Goal: Complete application form: Complete application form

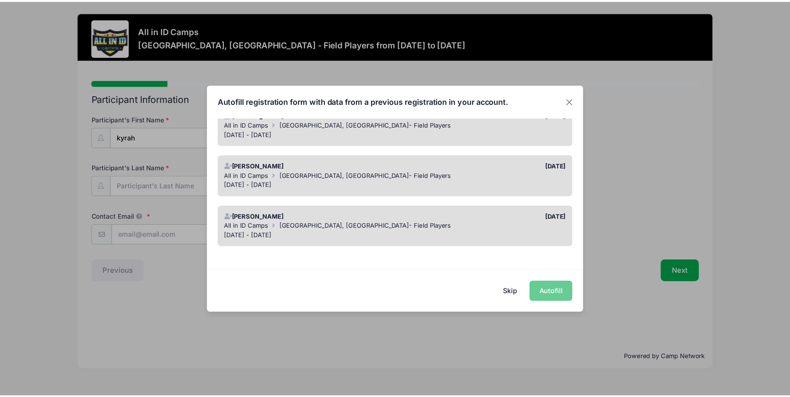
scroll to position [98, 0]
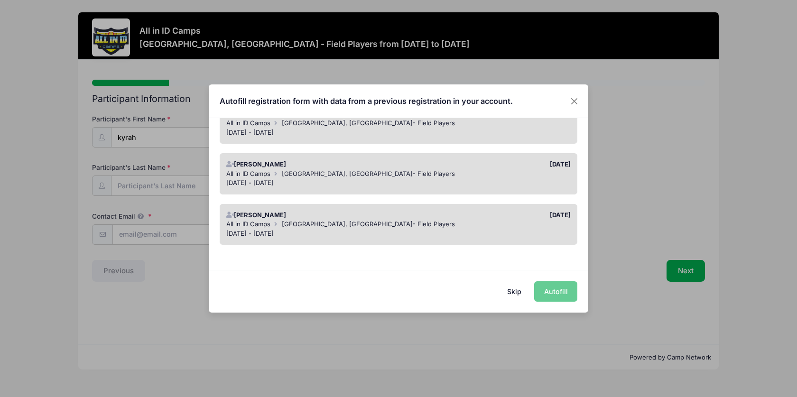
click at [521, 293] on button "Skip" at bounding box center [515, 291] width 34 height 20
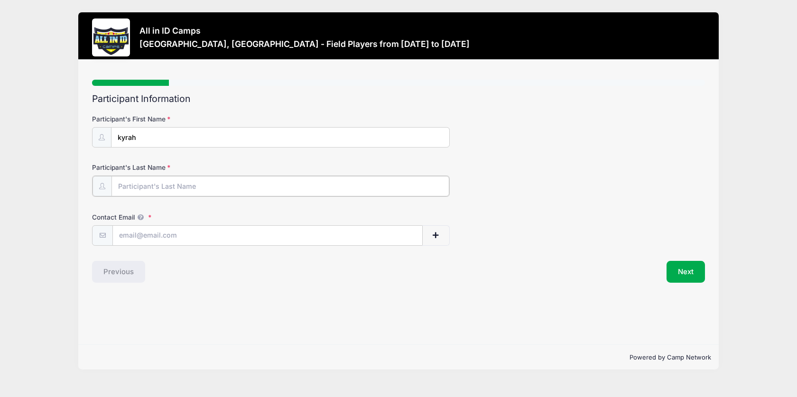
click at [173, 189] on input "Participant's Last Name" at bounding box center [279, 186] width 337 height 20
type input "[PERSON_NAME]"
click at [201, 235] on input "Contact Email" at bounding box center [267, 235] width 309 height 20
type input "[EMAIL_ADDRESS][DOMAIN_NAME]"
drag, startPoint x: 414, startPoint y: 283, endPoint x: 406, endPoint y: 287, distance: 8.9
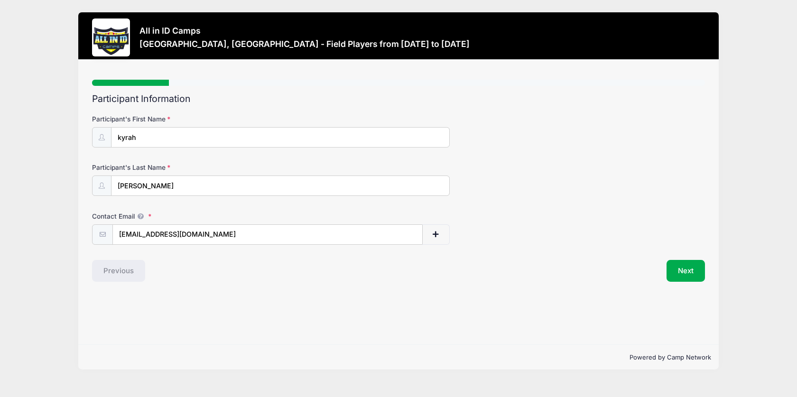
click at [410, 286] on div "Step 1 /7 Step 1 Step 2 Step 3 Step 4 Step 5 Policies Extra Items Summary Parti…" at bounding box center [398, 202] width 640 height 285
click at [703, 274] on button "Next" at bounding box center [686, 271] width 38 height 22
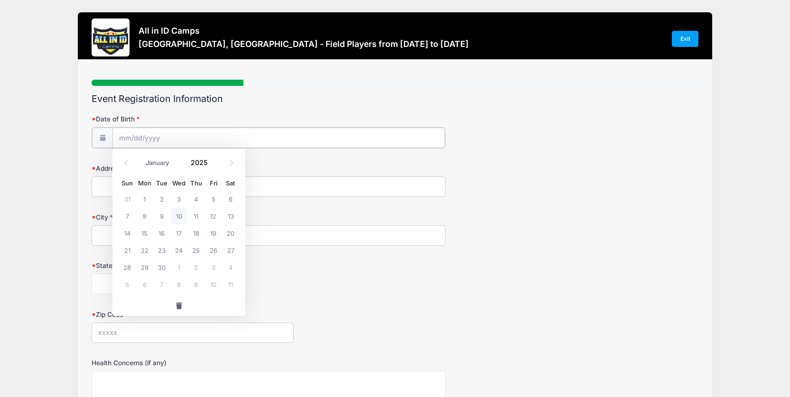
click at [187, 142] on input "Date of Birth" at bounding box center [278, 138] width 333 height 20
click at [167, 166] on select "January February March April May June July August September October November De…" at bounding box center [162, 163] width 42 height 12
select select "2"
click at [141, 157] on select "January February March April May June July August September October November De…" at bounding box center [162, 163] width 42 height 12
click at [212, 266] on span "28" at bounding box center [213, 267] width 17 height 17
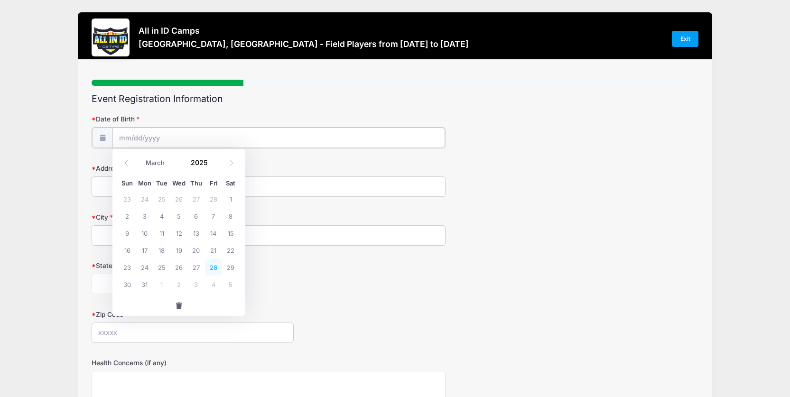
type input "[DATE]"
click at [165, 144] on input "[DATE]" at bounding box center [278, 138] width 333 height 20
click at [200, 160] on input "2025" at bounding box center [201, 163] width 31 height 14
click at [205, 161] on input "2025" at bounding box center [201, 163] width 31 height 14
click at [319, 287] on div "[US_STATE] [US_STATE] [US_STATE] [US_STATE] [US_STATE] Armed Forces Africa Arme…" at bounding box center [269, 283] width 354 height 20
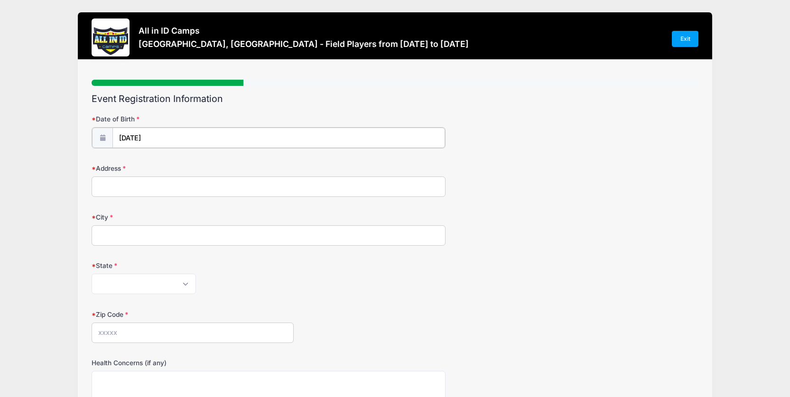
click at [163, 141] on input "[DATE]" at bounding box center [278, 138] width 333 height 20
click at [212, 166] on span at bounding box center [213, 166] width 7 height 7
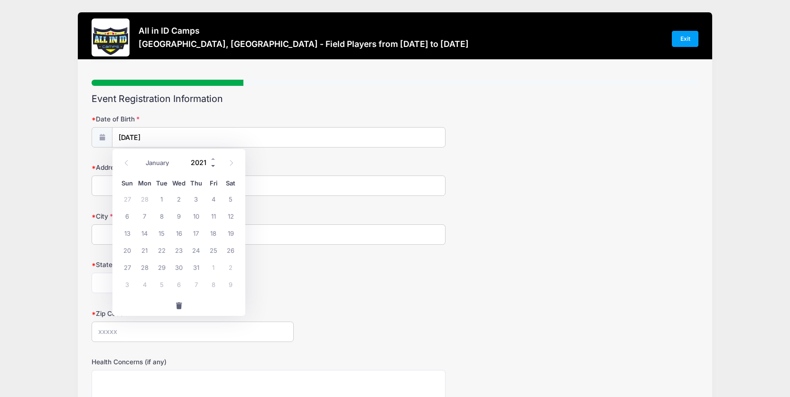
click at [212, 166] on span at bounding box center [213, 166] width 7 height 7
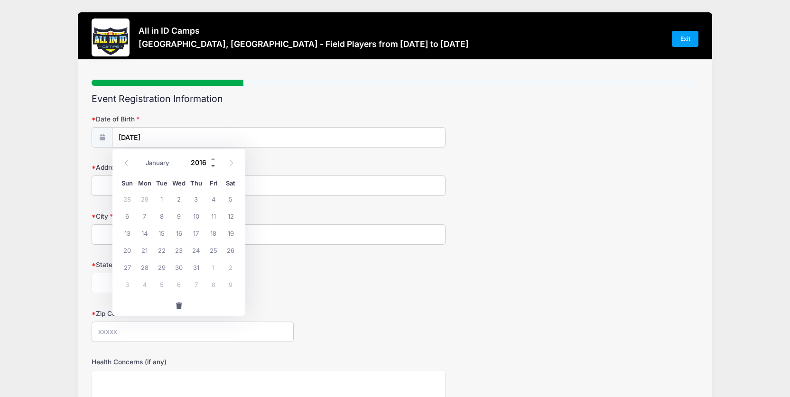
click at [212, 166] on span at bounding box center [213, 166] width 7 height 7
click at [213, 166] on span at bounding box center [213, 166] width 7 height 7
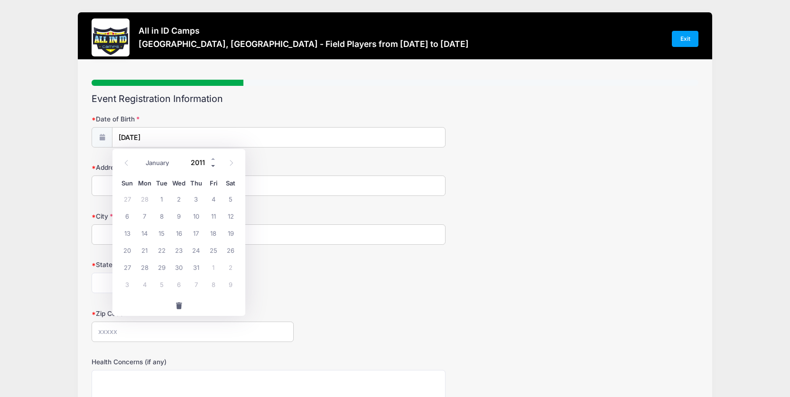
click at [213, 166] on span at bounding box center [213, 166] width 7 height 7
click at [215, 165] on span at bounding box center [213, 166] width 7 height 7
click at [216, 165] on span at bounding box center [213, 166] width 7 height 7
click at [284, 215] on label "City" at bounding box center [193, 216] width 202 height 9
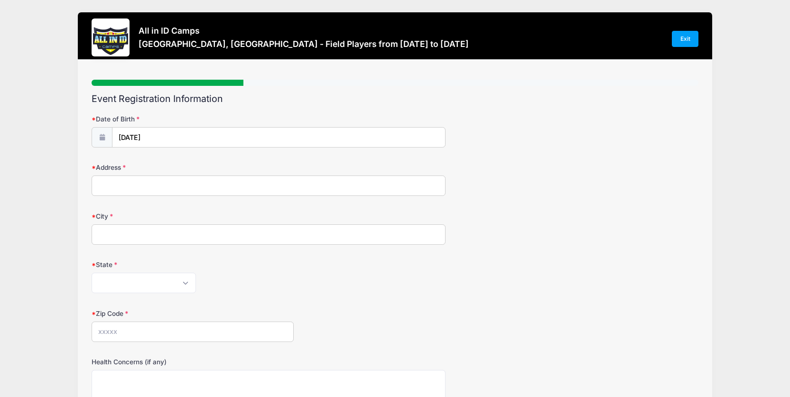
click at [284, 224] on input "City" at bounding box center [269, 234] width 354 height 20
click at [161, 139] on input "[DATE]" at bounding box center [278, 138] width 333 height 20
click at [212, 167] on span at bounding box center [213, 166] width 7 height 7
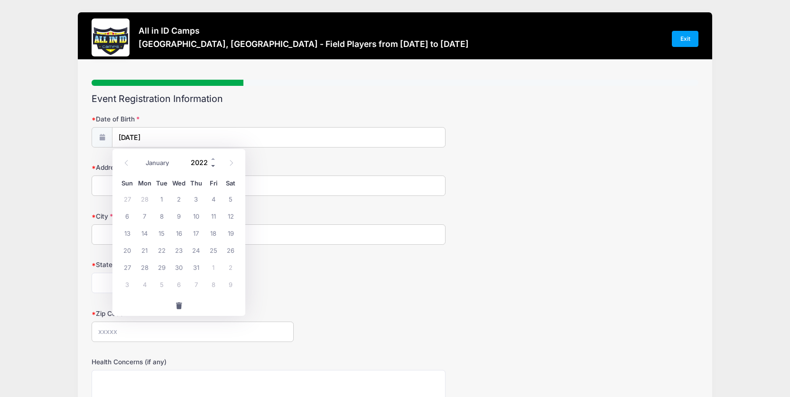
click at [212, 167] on span at bounding box center [213, 166] width 7 height 7
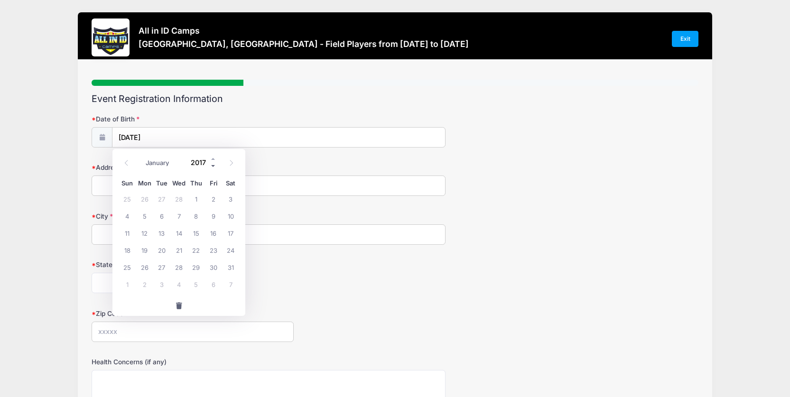
click at [212, 167] on span at bounding box center [213, 166] width 7 height 7
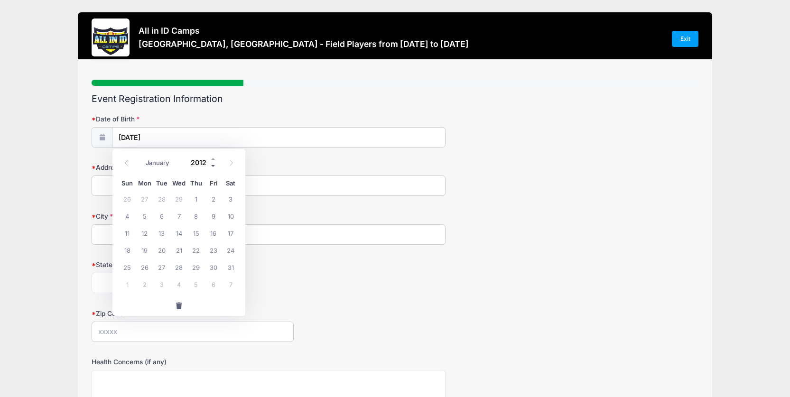
click at [212, 167] on span at bounding box center [213, 166] width 7 height 7
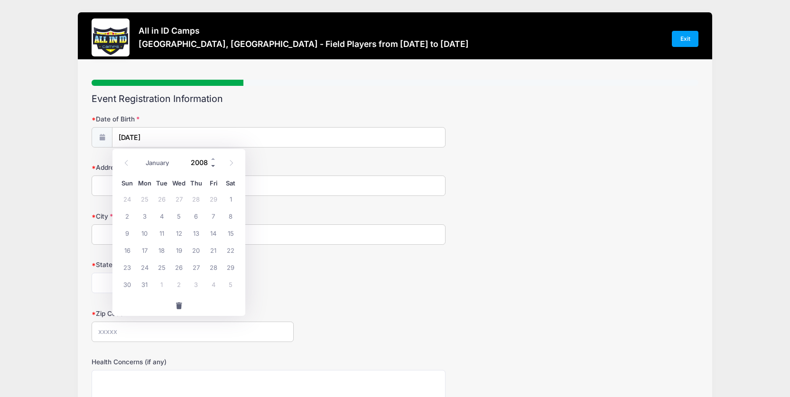
type input "2007"
click at [202, 166] on input "2007" at bounding box center [201, 163] width 31 height 14
click at [181, 265] on span "28" at bounding box center [178, 267] width 17 height 17
type input "[DATE]"
click at [181, 192] on input "Address" at bounding box center [269, 186] width 354 height 20
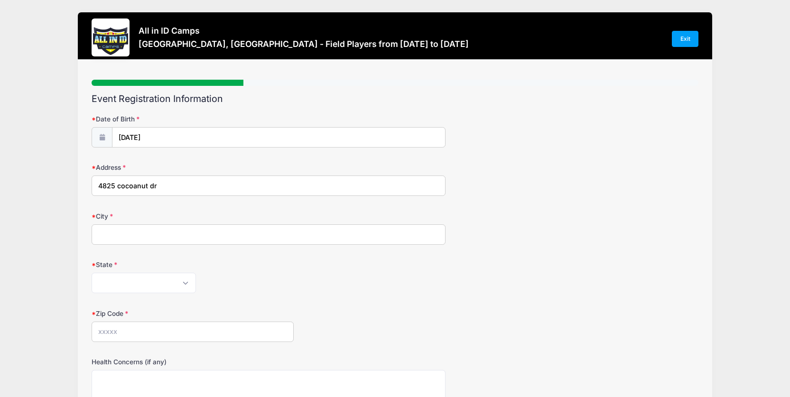
type input "4825 cocoanut dr"
click at [145, 232] on input "City" at bounding box center [269, 234] width 354 height 20
type input "[GEOGRAPHIC_DATA]"
click at [119, 289] on select "[US_STATE] [US_STATE] [US_STATE] [US_STATE] [US_STATE] Armed Forces Africa Arme…" at bounding box center [144, 283] width 104 height 20
select select "FL"
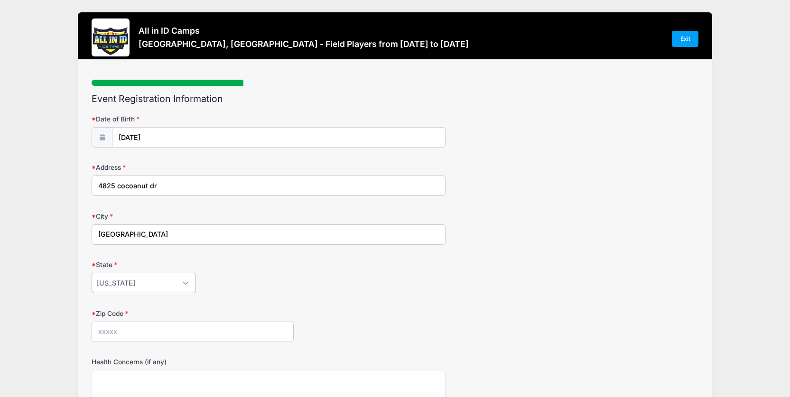
click at [92, 273] on select "[US_STATE] [US_STATE] [US_STATE] [US_STATE] [US_STATE] Armed Forces Africa Arme…" at bounding box center [144, 283] width 104 height 20
drag, startPoint x: 41, startPoint y: 268, endPoint x: 15, endPoint y: 236, distance: 40.5
click at [40, 267] on div "All in ID Camps [GEOGRAPHIC_DATA], [GEOGRAPHIC_DATA] - Field Players from [DATE…" at bounding box center [394, 303] width 761 height 607
drag, startPoint x: 111, startPoint y: 326, endPoint x: 112, endPoint y: 332, distance: 5.9
click at [112, 331] on input "Zip Code" at bounding box center [193, 332] width 202 height 20
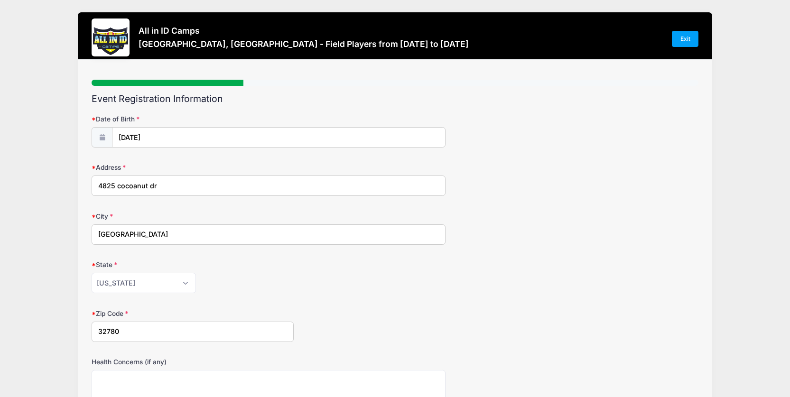
type input "32780"
click at [377, 337] on div "Zip Code 32780" at bounding box center [395, 325] width 607 height 33
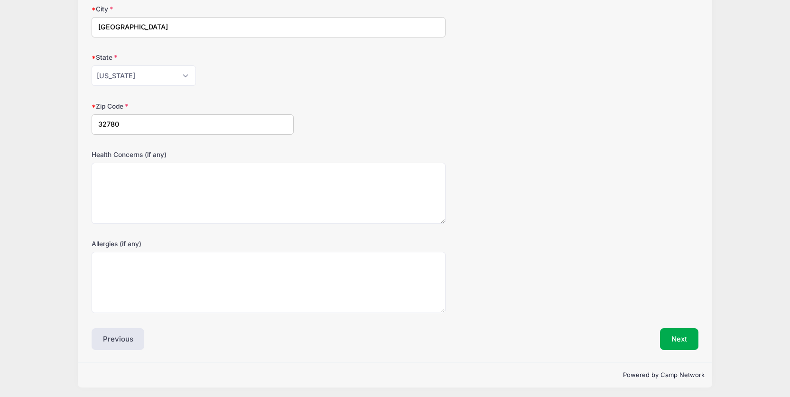
scroll to position [209, 0]
click at [694, 340] on button "Next" at bounding box center [679, 338] width 38 height 22
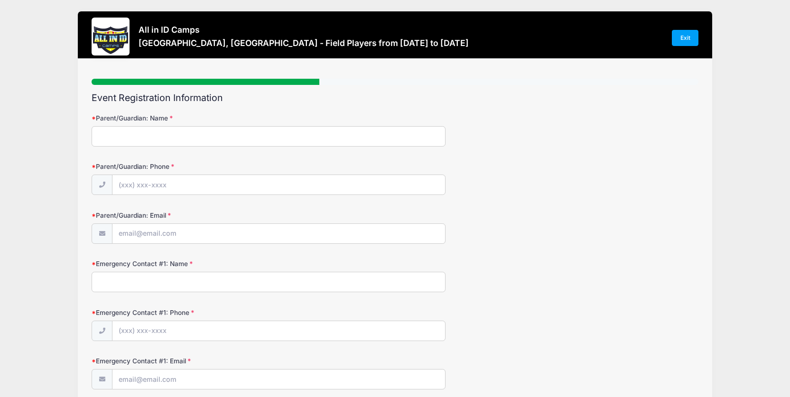
scroll to position [0, 0]
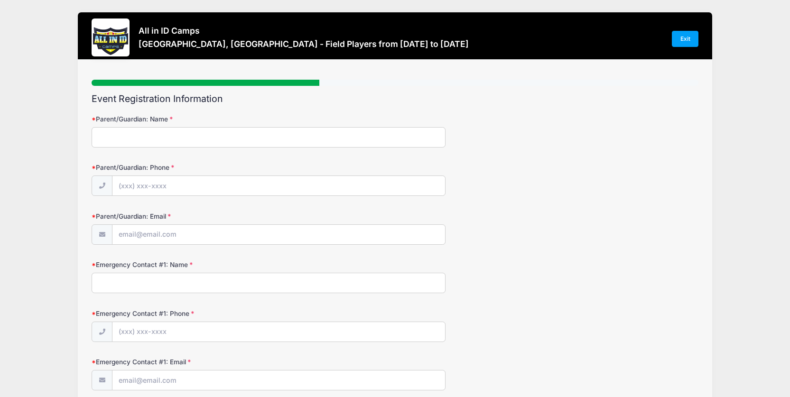
click at [219, 136] on input "Parent/Guardian: Name" at bounding box center [269, 137] width 354 height 20
type input "[PERSON_NAME]"
click at [183, 182] on input "Parent/Guardian: Phone" at bounding box center [278, 186] width 333 height 20
type input "[PHONE_NUMBER]"
click at [171, 242] on input "Parent/Guardian: Email" at bounding box center [278, 235] width 333 height 20
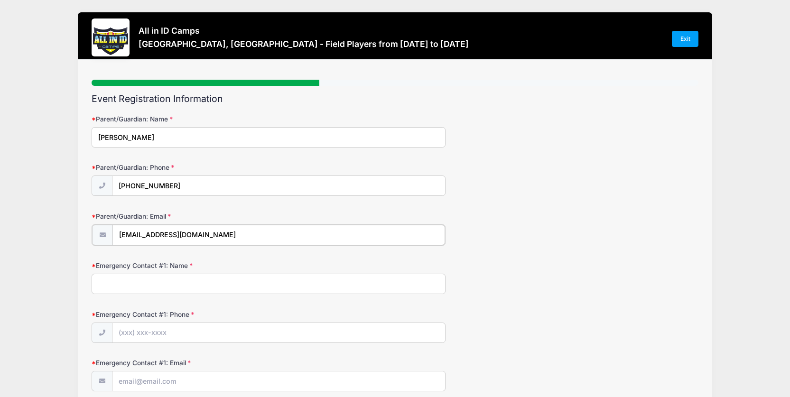
type input "[EMAIL_ADDRESS][DOMAIN_NAME]"
click at [194, 285] on input "Emergency Contact #1: Name" at bounding box center [269, 283] width 354 height 20
type input "[PERSON_NAME]"
click at [168, 321] on div "Emergency Contact #1: Phone" at bounding box center [395, 325] width 607 height 33
click at [170, 339] on input "Emergency Contact #1: Phone" at bounding box center [278, 332] width 333 height 20
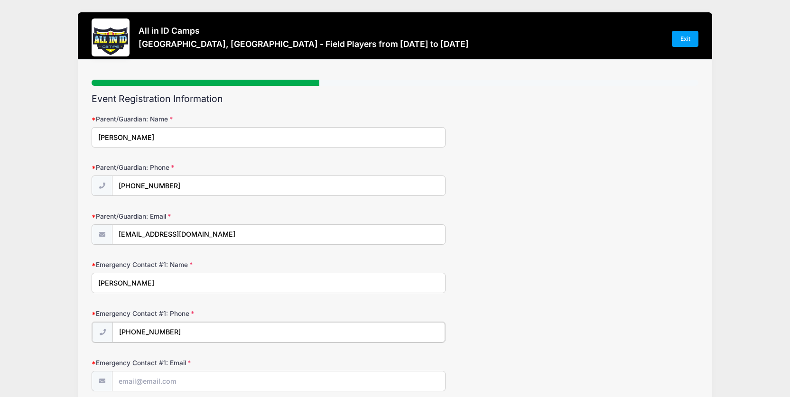
type input "[PHONE_NUMBER]"
click at [177, 386] on input "Emergency Contact #1: Email" at bounding box center [278, 381] width 333 height 20
type input "[EMAIL_ADDRESS][DOMAIN_NAME]"
click at [14, 309] on div "All in ID Camps [GEOGRAPHIC_DATA], [GEOGRAPHIC_DATA] - Field Players from [DATE…" at bounding box center [394, 311] width 761 height 623
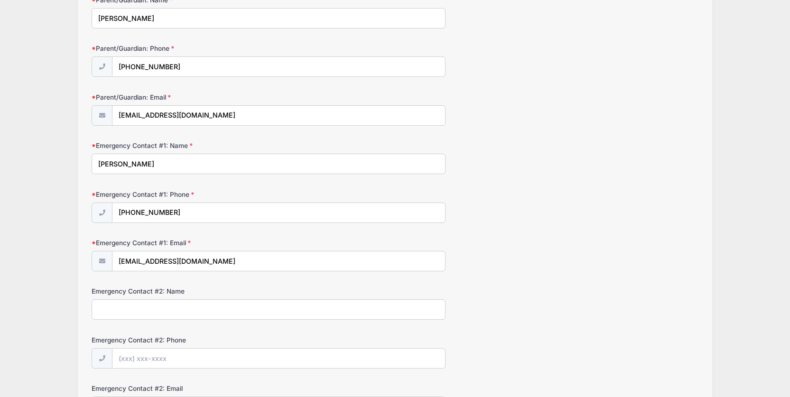
scroll to position [226, 0]
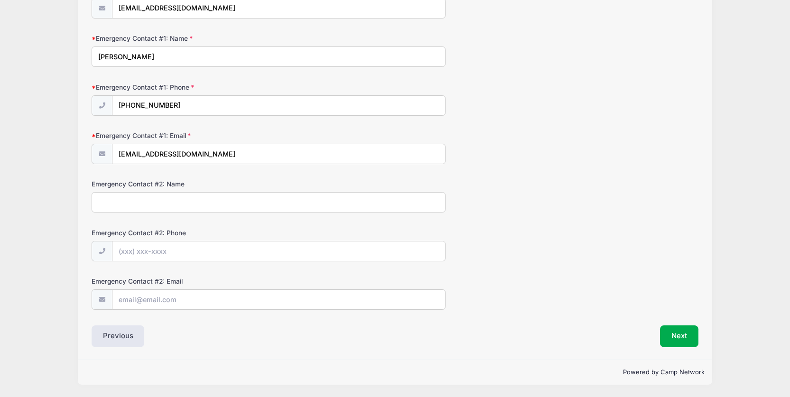
click at [117, 207] on input "Emergency Contact #2: Name" at bounding box center [269, 202] width 354 height 20
type input "[PERSON_NAME]"
click at [129, 246] on input "Emergency Contact #2: Phone" at bounding box center [278, 251] width 333 height 20
type input "[PHONE_NUMBER]"
click at [151, 304] on input "Emergency Contact #2: Email" at bounding box center [278, 300] width 333 height 20
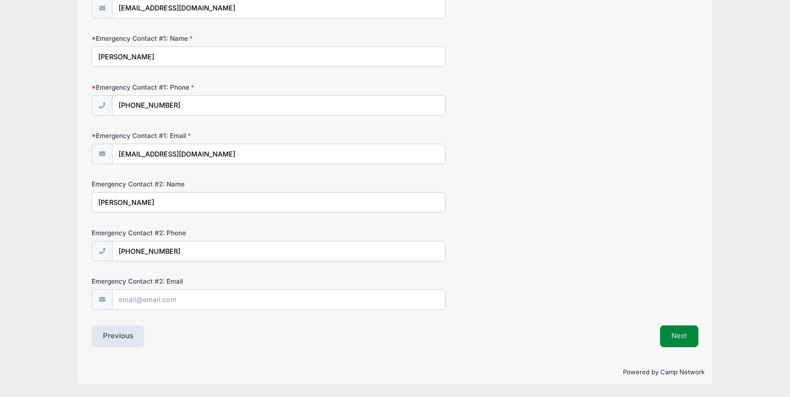
click at [680, 334] on button "Next" at bounding box center [679, 336] width 38 height 22
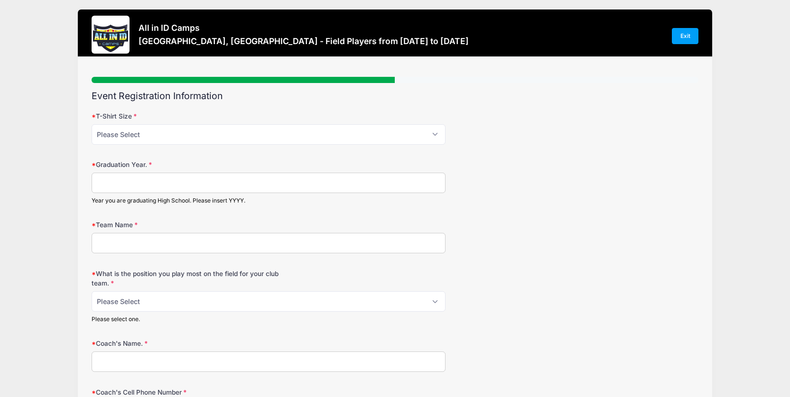
scroll to position [0, 0]
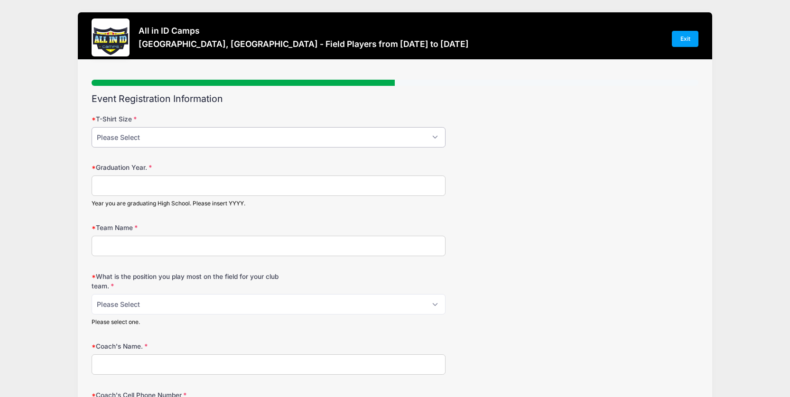
click at [154, 138] on select "Please Select YM YL AS AM AL AXL" at bounding box center [269, 137] width 354 height 20
select select "AS"
click at [92, 127] on select "Please Select YM YL AS AM AL AXL" at bounding box center [269, 137] width 354 height 20
click at [124, 191] on input "Graduation Year." at bounding box center [269, 186] width 354 height 20
type input "2026"
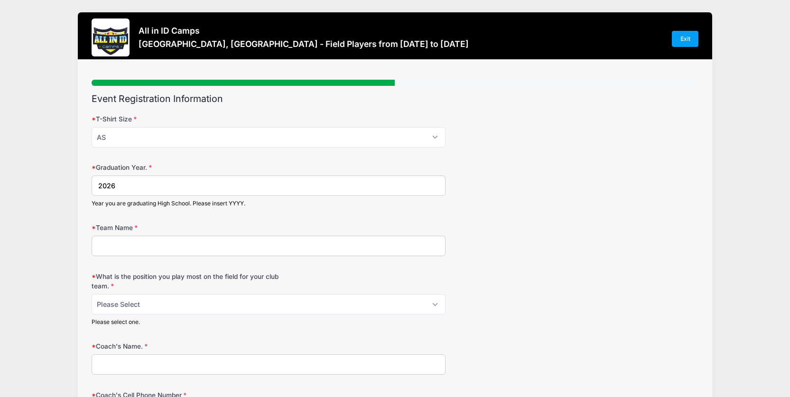
click at [133, 253] on input "Team Name" at bounding box center [269, 246] width 354 height 20
click at [21, 165] on div "All in ID Camps [GEOGRAPHIC_DATA], [GEOGRAPHIC_DATA] - Field Players from [DATE…" at bounding box center [394, 285] width 761 height 571
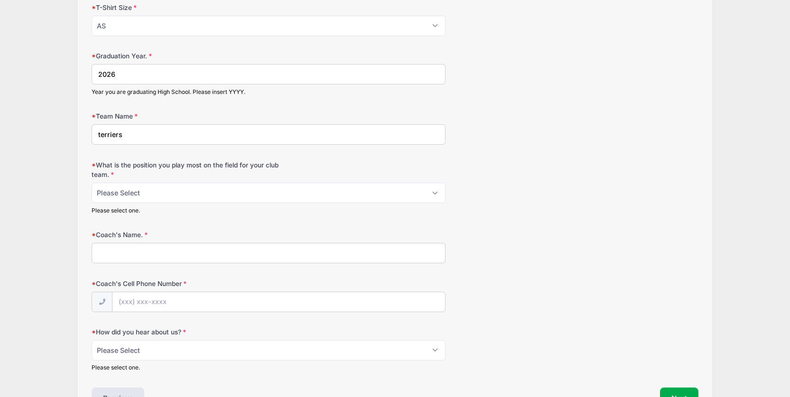
scroll to position [114, 0]
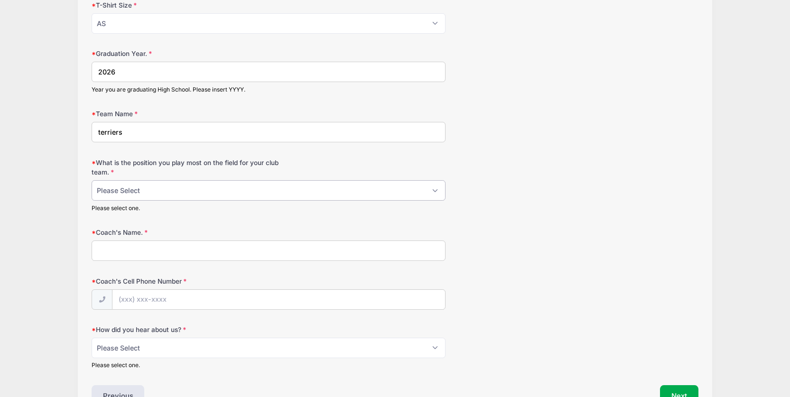
click at [140, 189] on select "Please Select 1-GK 2-RB 3-LB 4-CB 5-CB 6-DCM 7- Right Winger 8- CM 9-Striker 10…" at bounding box center [269, 190] width 354 height 20
click at [95, 129] on input "terriers" at bounding box center [269, 132] width 354 height 20
type input "Titusville terriers"
click at [139, 195] on select "Please Select 1-GK 2-RB 3-LB 4-CB 5-CB 6-DCM 7- Right Winger 8- CM 9-Striker 10…" at bounding box center [269, 190] width 354 height 20
select select "9-Striker"
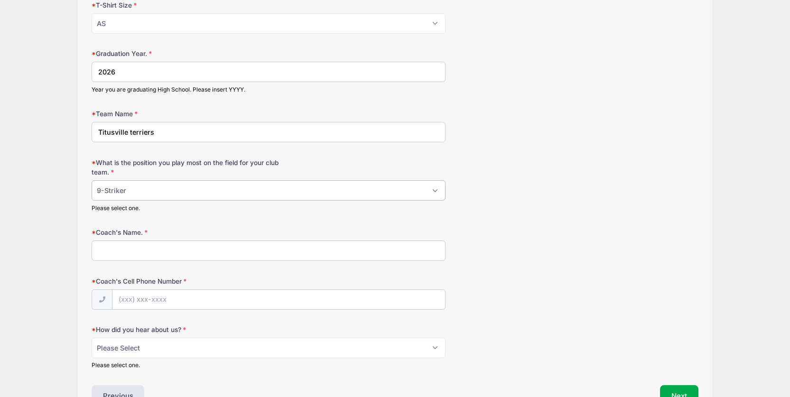
click at [92, 180] on select "Please Select 1-GK 2-RB 3-LB 4-CB 5-CB 6-DCM 7- Right Winger 8- CM 9-Striker 10…" at bounding box center [269, 190] width 354 height 20
click at [125, 246] on input "Coach's Name." at bounding box center [269, 251] width 354 height 20
type input "[PERSON_NAME]"
drag, startPoint x: 40, startPoint y: 242, endPoint x: 56, endPoint y: 233, distance: 18.1
click at [45, 238] on div "All in ID Camps [GEOGRAPHIC_DATA], [GEOGRAPHIC_DATA] - Field Players from [DATE…" at bounding box center [394, 171] width 761 height 571
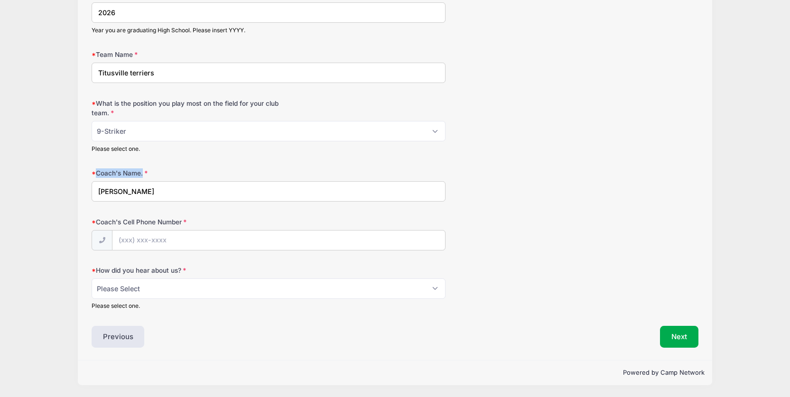
scroll to position [174, 0]
click at [155, 237] on input "Coach's Cell Phone Number" at bounding box center [278, 240] width 333 height 20
type input "[PHONE_NUMBER]"
click at [176, 283] on select "Please Select Email Website Friend Coach Facebook Instagram Google Card at Tour…" at bounding box center [269, 288] width 354 height 20
select select "Email"
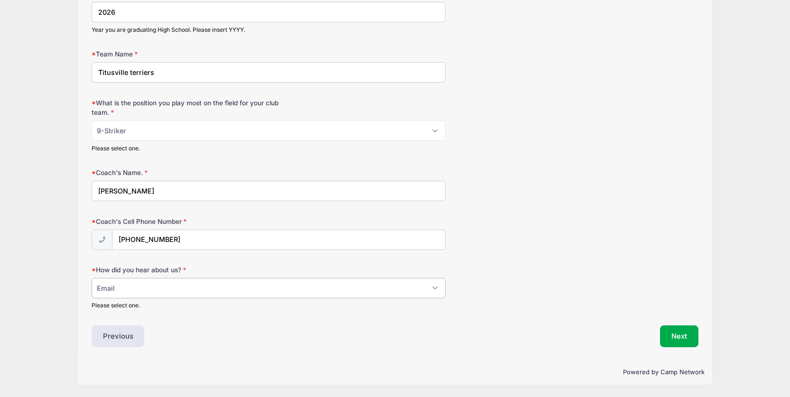
click at [92, 278] on select "Please Select Email Website Friend Coach Facebook Instagram Google Card at Tour…" at bounding box center [269, 288] width 354 height 20
click at [63, 203] on div "All in ID Camps [GEOGRAPHIC_DATA], [GEOGRAPHIC_DATA] - Field Players from [DATE…" at bounding box center [394, 111] width 761 height 571
click at [676, 334] on button "Next" at bounding box center [679, 336] width 38 height 22
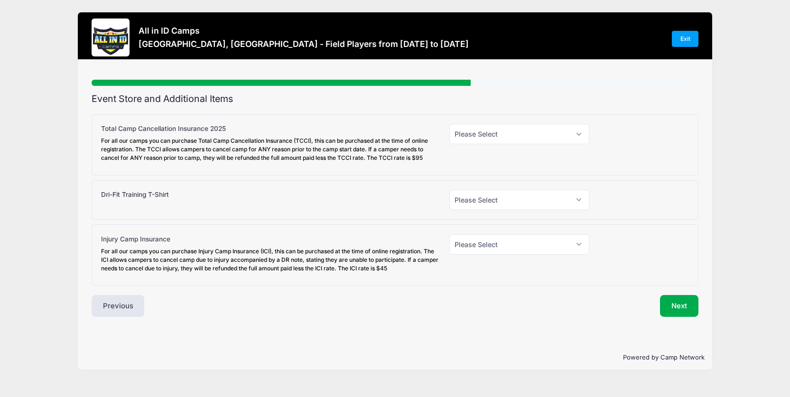
scroll to position [0, 0]
click at [493, 205] on select "Please Select Yes (+$30.00) No" at bounding box center [524, 200] width 141 height 20
select select "1"
click at [454, 190] on select "Please Select Yes (+$30.00) No" at bounding box center [524, 200] width 141 height 20
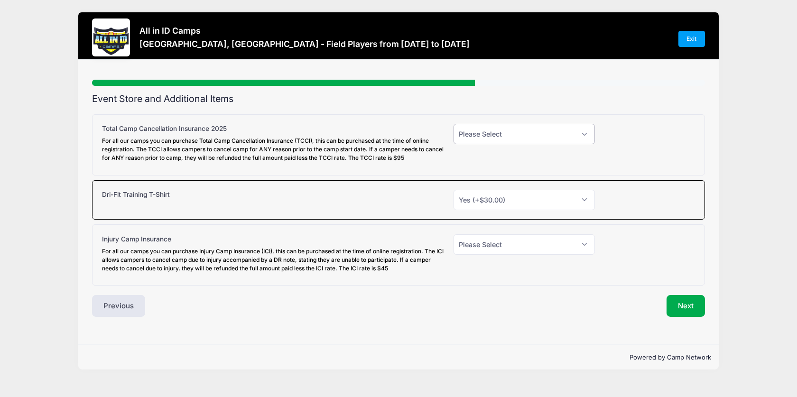
click at [464, 131] on select "Please Select Yes (+$95.00) No" at bounding box center [524, 134] width 141 height 20
click at [503, 244] on select "Please Select Yes (+$45.00) No" at bounding box center [524, 244] width 141 height 20
click at [501, 242] on select "Please Select Yes (+$45.00) No" at bounding box center [524, 244] width 141 height 20
click at [670, 304] on button "Next" at bounding box center [686, 306] width 38 height 22
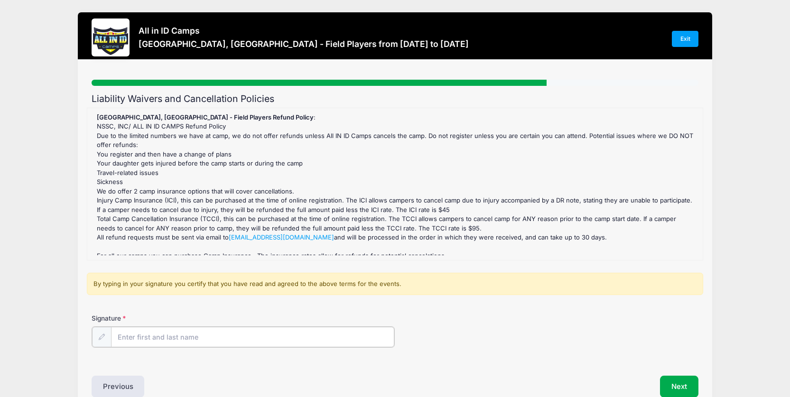
click at [228, 342] on input "Signature" at bounding box center [253, 337] width 284 height 20
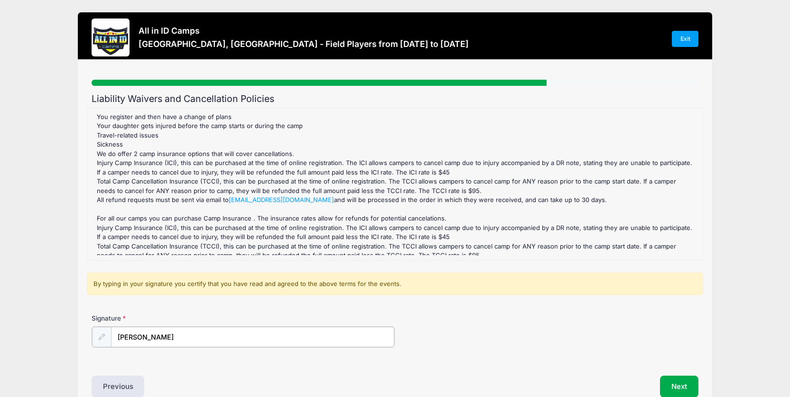
scroll to position [95, 0]
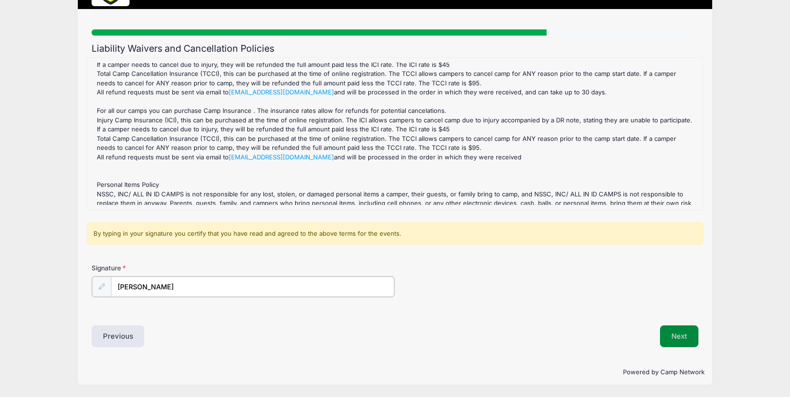
type input "[PERSON_NAME]"
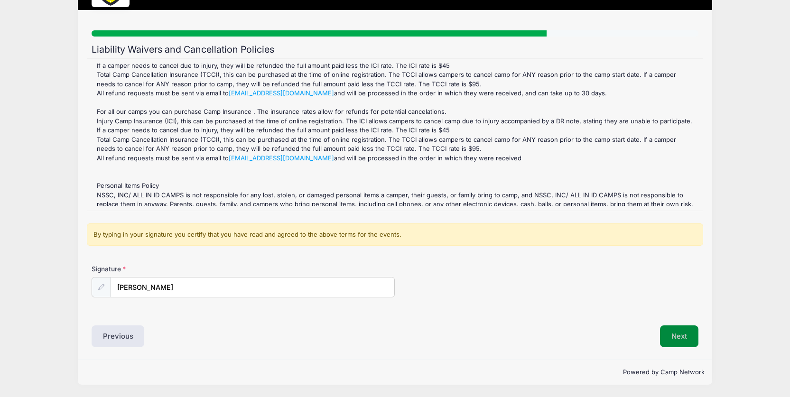
scroll to position [49, 0]
click at [683, 330] on button "Next" at bounding box center [679, 336] width 38 height 22
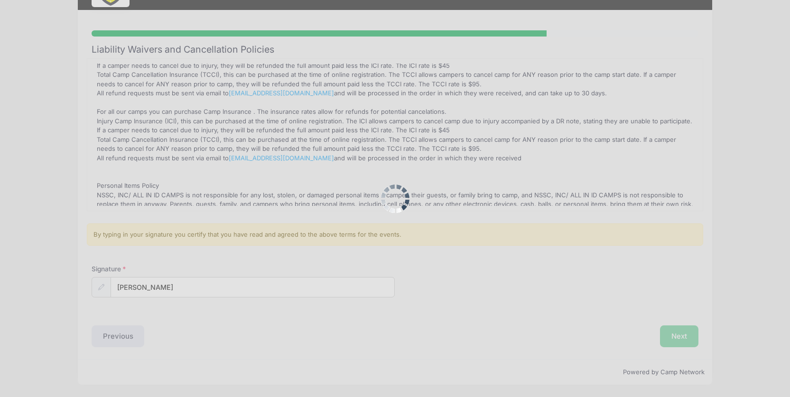
scroll to position [0, 0]
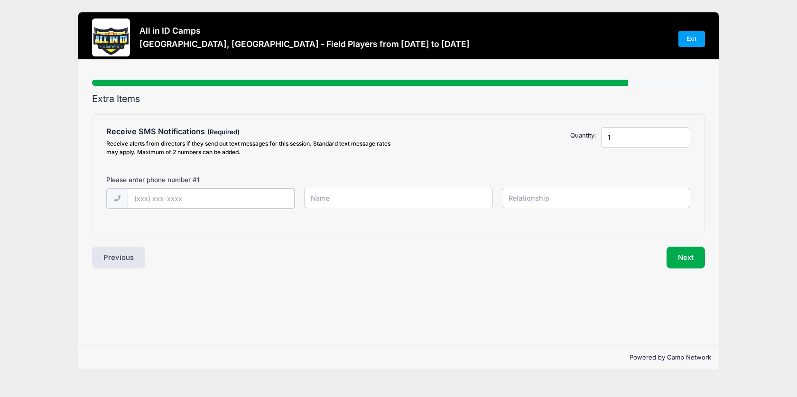
click at [167, 202] on input "text" at bounding box center [211, 198] width 167 height 20
type input "[PHONE_NUMBER]"
click at [352, 205] on input "text" at bounding box center [398, 198] width 188 height 20
type input "k"
click at [205, 195] on input "[PHONE_NUMBER]" at bounding box center [211, 198] width 167 height 20
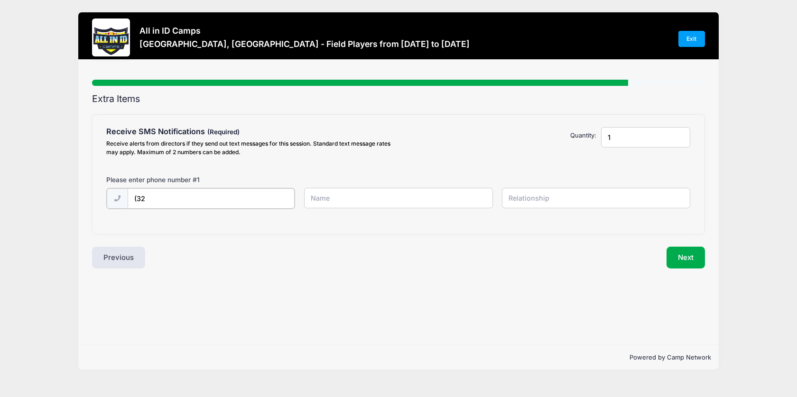
type input "(3"
click at [702, 251] on button "Next" at bounding box center [686, 257] width 38 height 22
click at [244, 198] on input "text" at bounding box center [211, 198] width 167 height 20
type input "[PHONE_NUMBER]"
click at [331, 202] on input "text" at bounding box center [398, 198] width 188 height 20
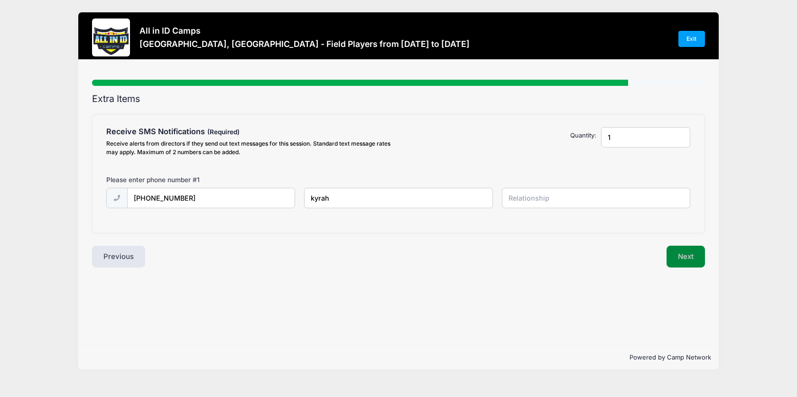
type input "kyrah"
click at [679, 259] on button "Next" at bounding box center [686, 257] width 38 height 22
